Goal: Find specific page/section: Find specific page/section

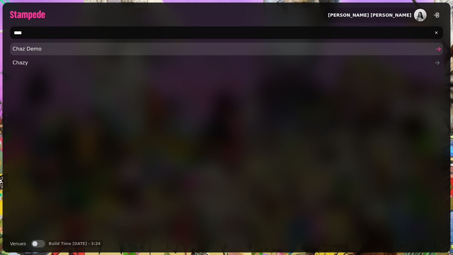
type input "****"
click at [195, 50] on span "Chaz Demo" at bounding box center [223, 49] width 421 height 8
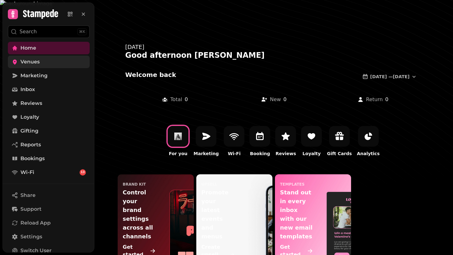
click at [58, 60] on link "Venues" at bounding box center [49, 62] width 82 height 13
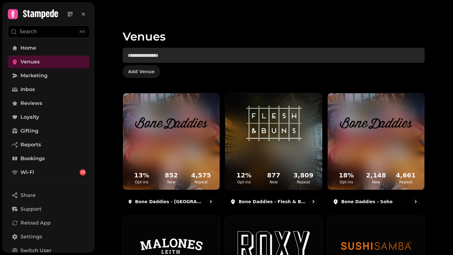
click at [231, 54] on input "text" at bounding box center [274, 55] width 302 height 15
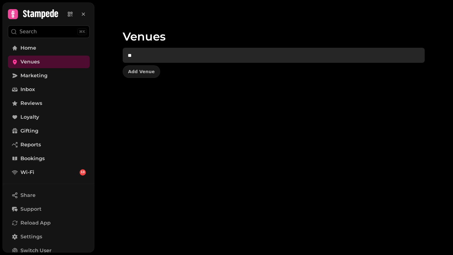
type input "*"
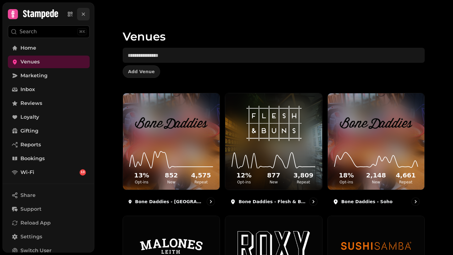
click at [84, 15] on icon at bounding box center [83, 14] width 3 height 3
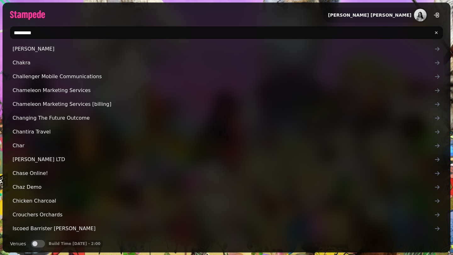
type input "*********"
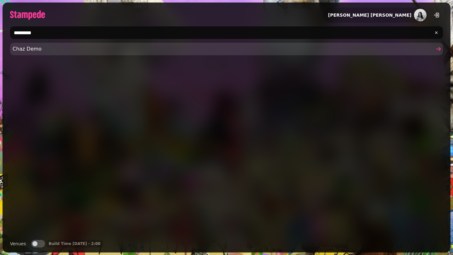
click at [112, 52] on span "Chaz Demo" at bounding box center [223, 49] width 421 height 8
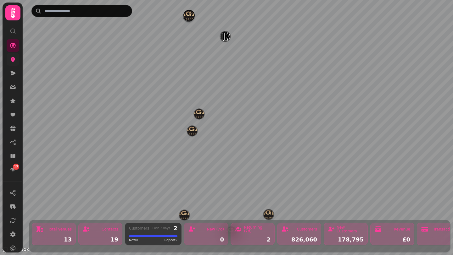
click at [14, 64] on link at bounding box center [13, 59] width 13 height 13
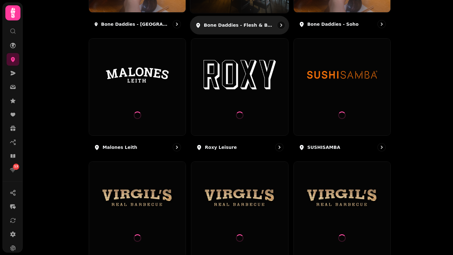
scroll to position [463, 0]
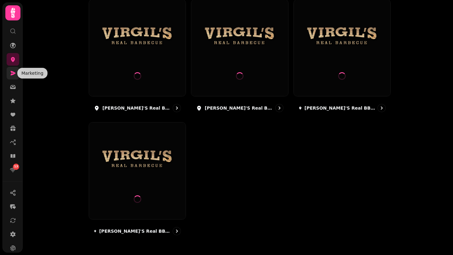
click at [14, 74] on icon at bounding box center [13, 73] width 5 height 4
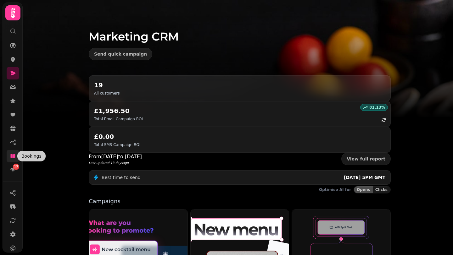
click at [14, 157] on icon at bounding box center [12, 156] width 5 height 4
